Goal: Check status: Check status

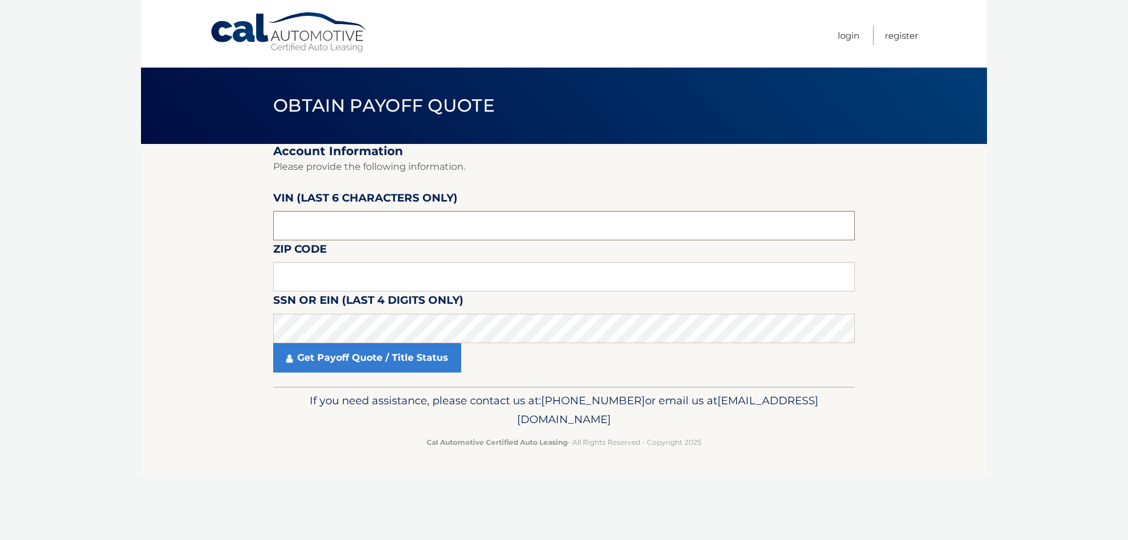
click at [363, 224] on input "text" at bounding box center [564, 225] width 582 height 29
type input "619072"
click at [332, 283] on input "text" at bounding box center [564, 276] width 582 height 29
type input "10465"
click at [354, 360] on link "Get Payoff Quote / Title Status" at bounding box center [367, 357] width 188 height 29
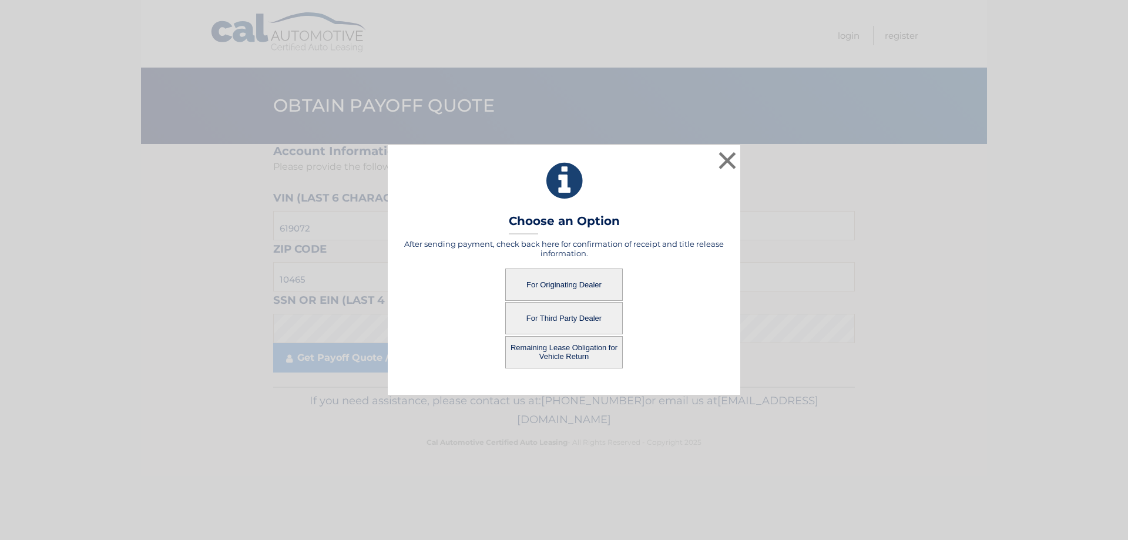
click at [565, 287] on button "For Originating Dealer" at bounding box center [563, 284] width 117 height 32
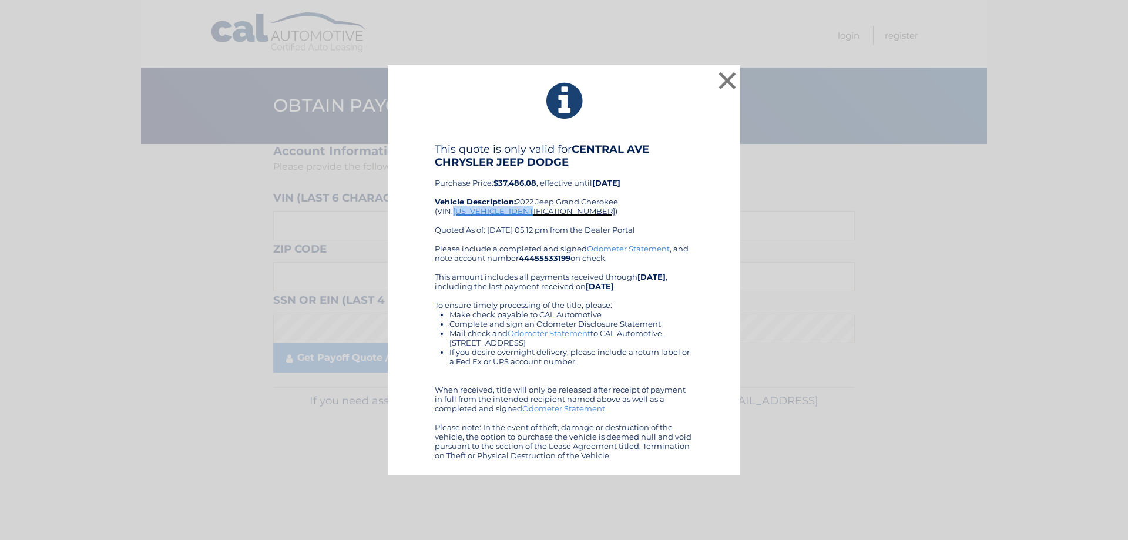
drag, startPoint x: 535, startPoint y: 208, endPoint x: 455, endPoint y: 207, distance: 79.9
click at [455, 207] on span "1C4RJHDG2N8619072" at bounding box center [534, 210] width 162 height 9
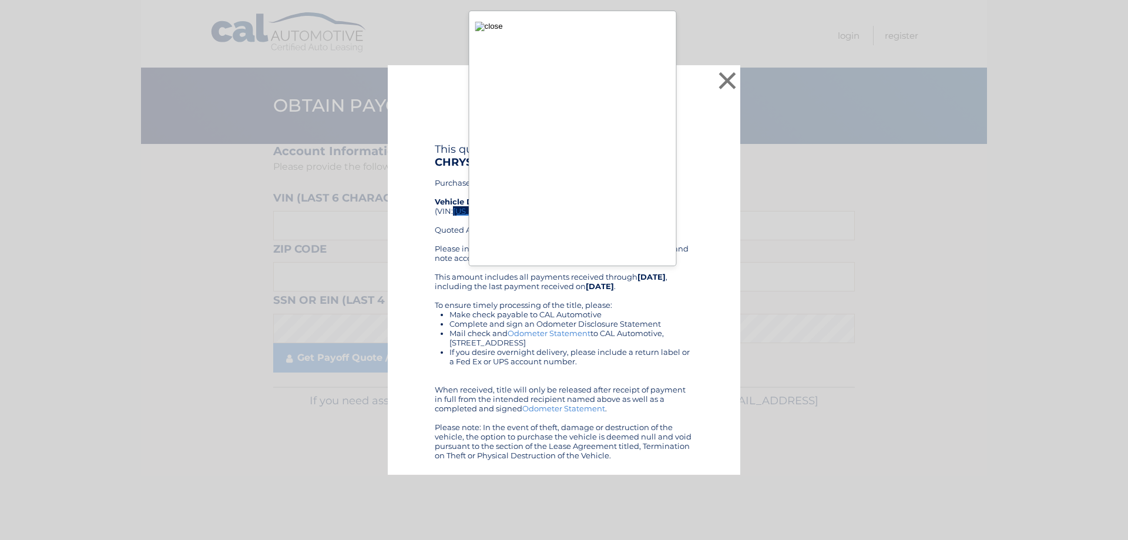
click at [481, 26] on img "button" at bounding box center [489, 26] width 28 height 9
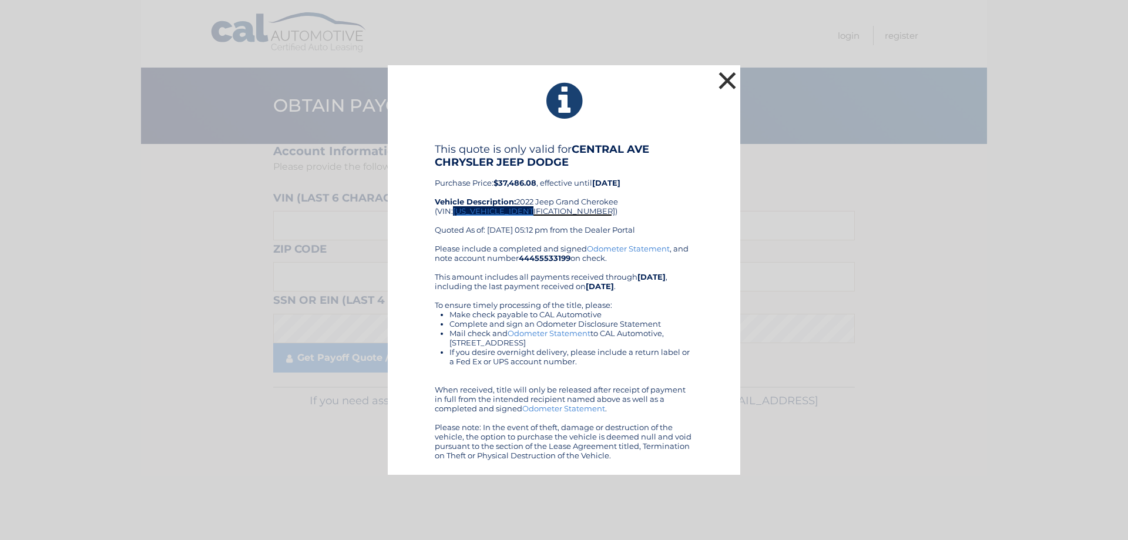
click at [725, 78] on button "×" at bounding box center [726, 80] width 23 height 23
